Goal: Navigation & Orientation: Find specific page/section

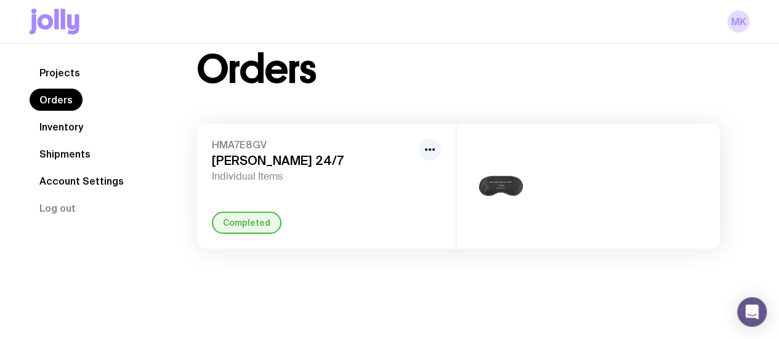
scroll to position [43, 0]
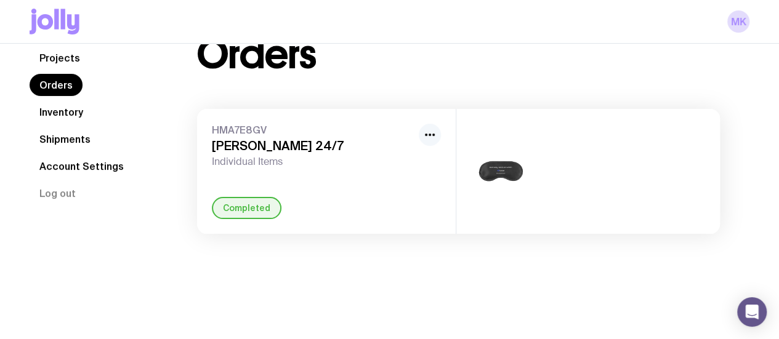
click at [429, 137] on icon "button" at bounding box center [429, 134] width 15 height 15
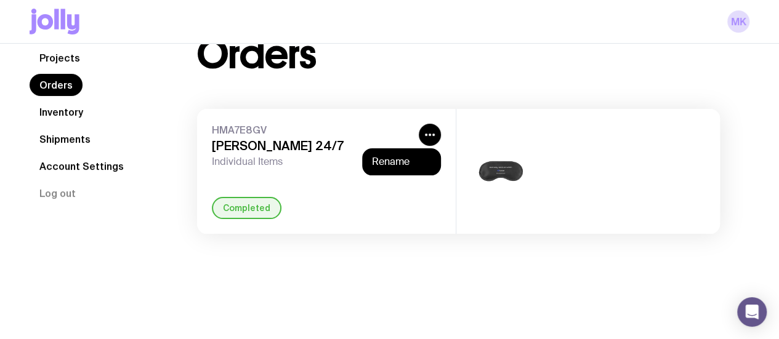
click at [328, 158] on span "Individual Items" at bounding box center [313, 162] width 202 height 12
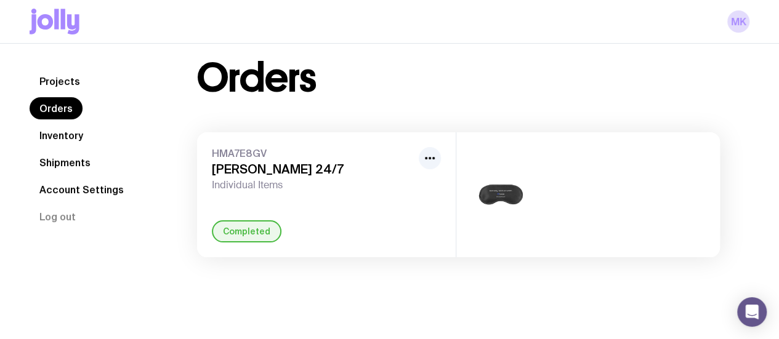
scroll to position [0, 0]
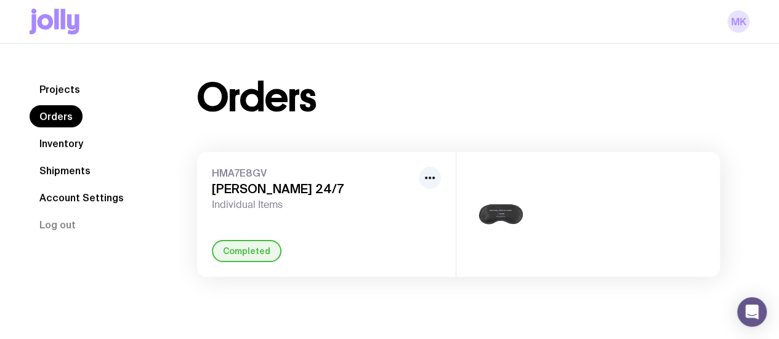
click at [738, 20] on link "MK" at bounding box center [738, 21] width 22 height 22
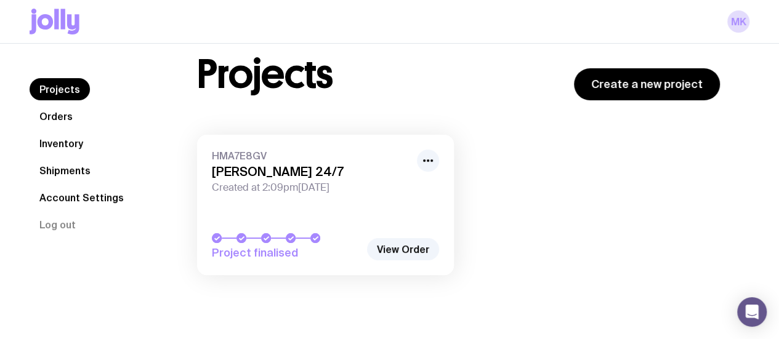
scroll to position [43, 0]
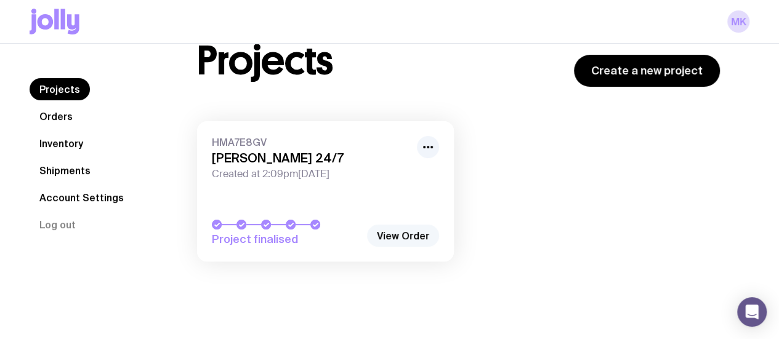
drag, startPoint x: 436, startPoint y: 233, endPoint x: 430, endPoint y: 236, distance: 6.3
click at [435, 233] on link "View Order" at bounding box center [403, 236] width 72 height 22
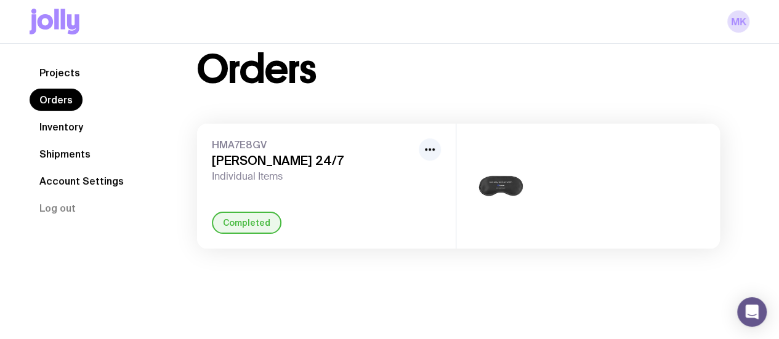
scroll to position [43, 0]
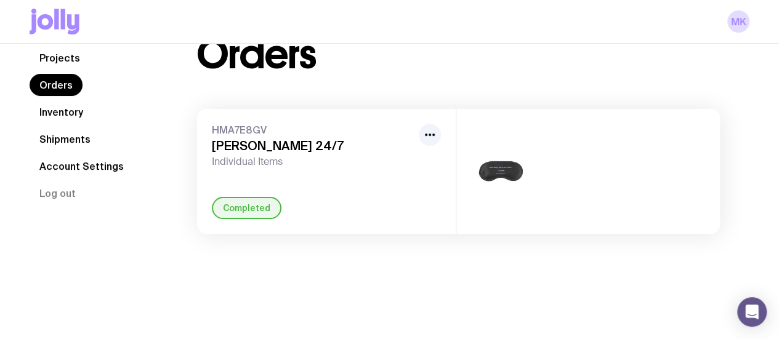
click at [243, 205] on div "Completed" at bounding box center [247, 208] width 70 height 22
click at [67, 113] on link "Inventory" at bounding box center [61, 112] width 63 height 22
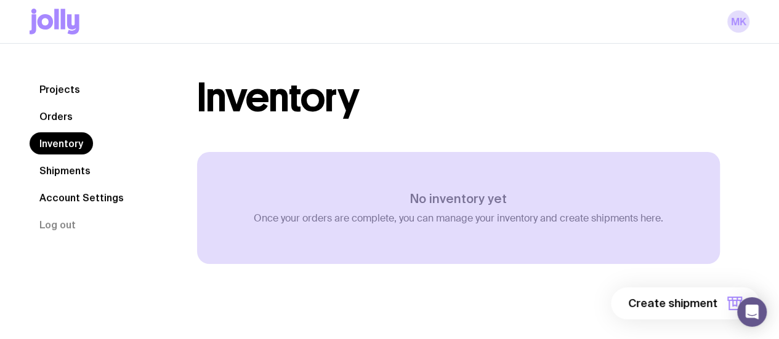
click at [86, 169] on link "Shipments" at bounding box center [65, 170] width 71 height 22
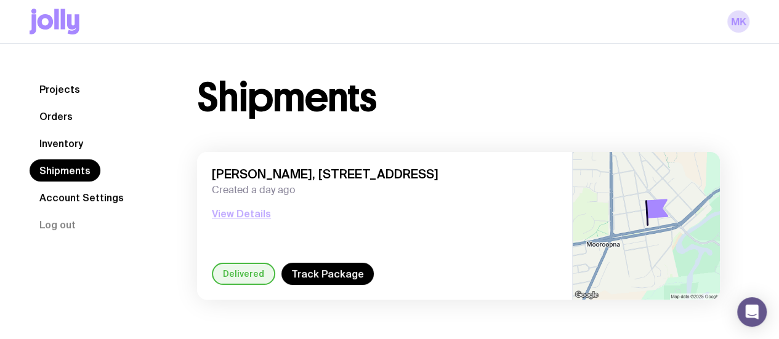
scroll to position [43, 0]
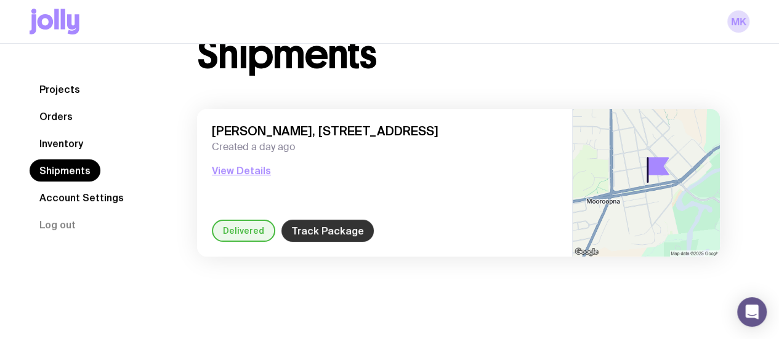
click at [298, 230] on link "Track Package" at bounding box center [327, 231] width 92 height 22
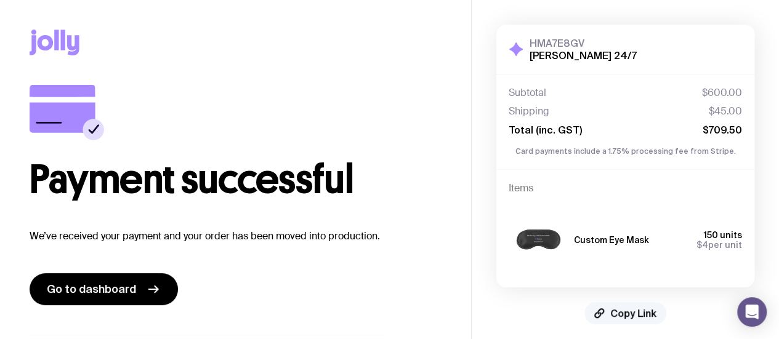
click at [627, 315] on span "Copy Link" at bounding box center [633, 313] width 46 height 12
